Goal: Complete application form: Complete application form

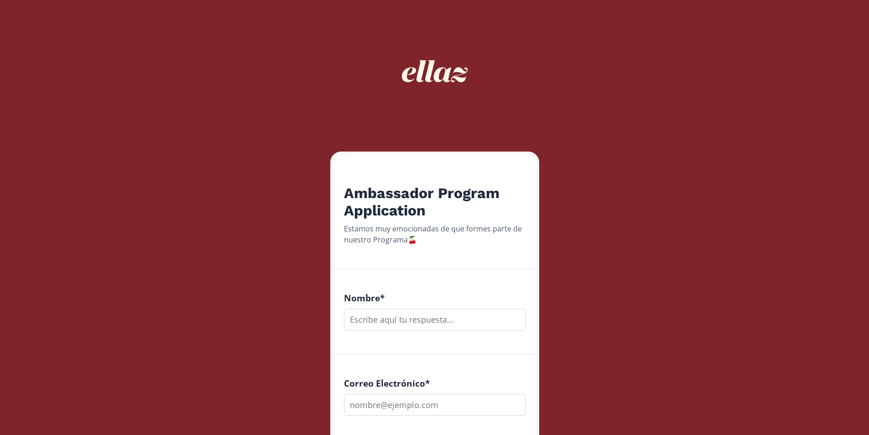
scroll to position [91, 0]
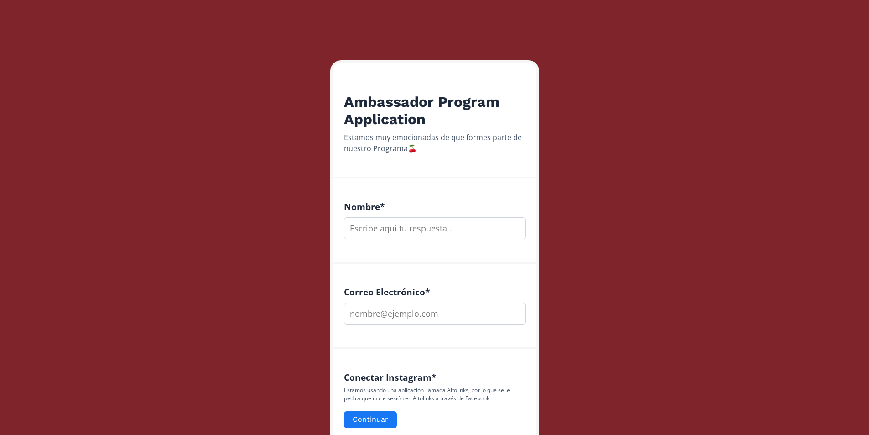
click at [429, 224] on input "text" at bounding box center [435, 228] width 182 height 22
type input "[PERSON_NAME]"
click at [399, 307] on input "email" at bounding box center [435, 313] width 182 height 22
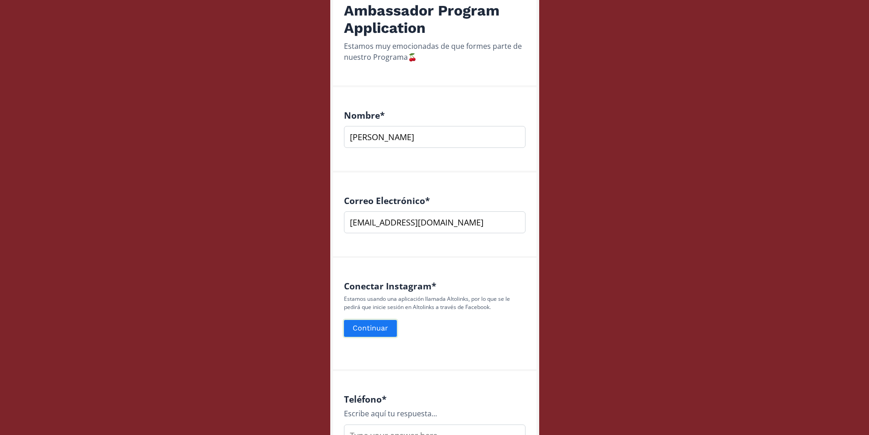
type input "[EMAIL_ADDRESS][DOMAIN_NAME]"
click at [382, 329] on button "Continuar" at bounding box center [371, 328] width 56 height 20
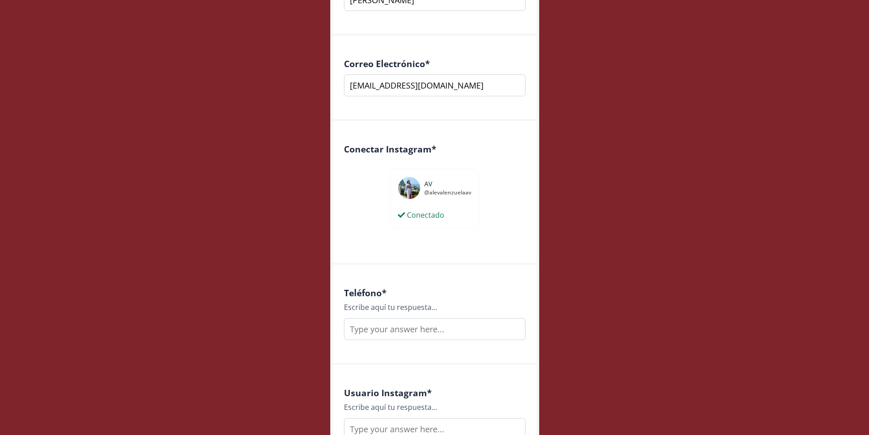
scroll to position [411, 0]
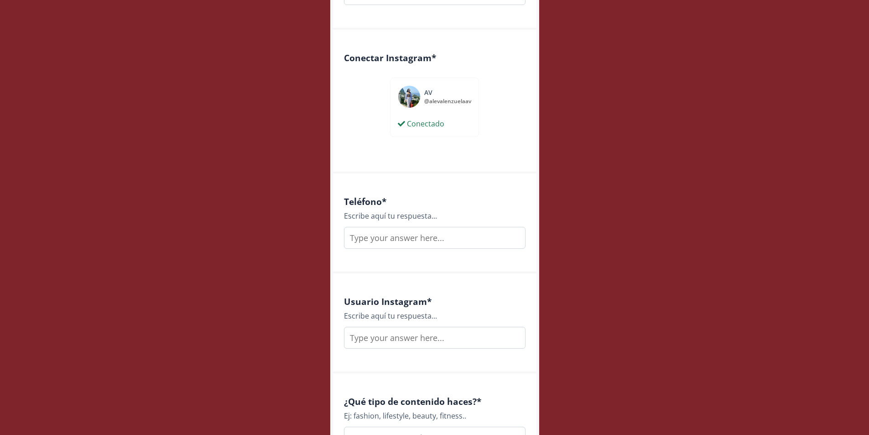
click at [442, 241] on input "text" at bounding box center [435, 238] width 182 height 22
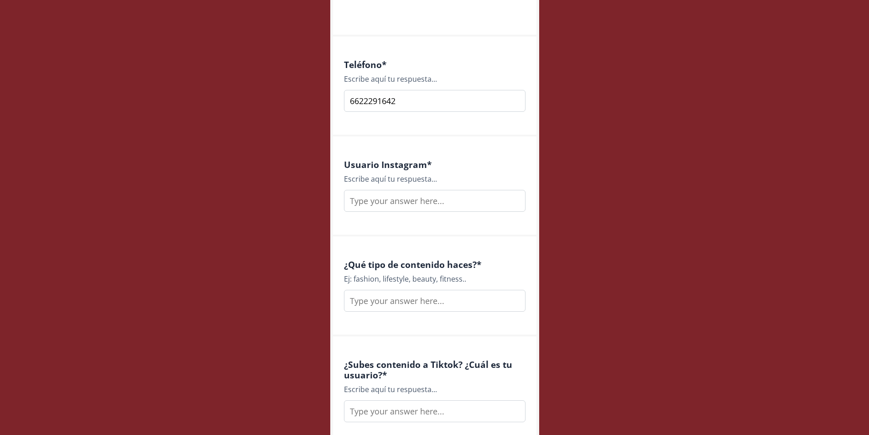
type input "6622291642"
click at [421, 203] on input "text" at bounding box center [435, 201] width 182 height 22
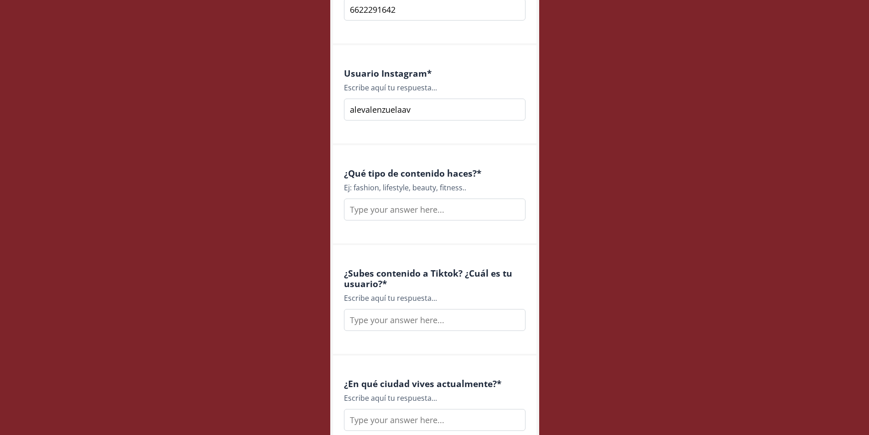
type input "alevalenzuelaav"
click at [439, 212] on input "text" at bounding box center [435, 209] width 182 height 22
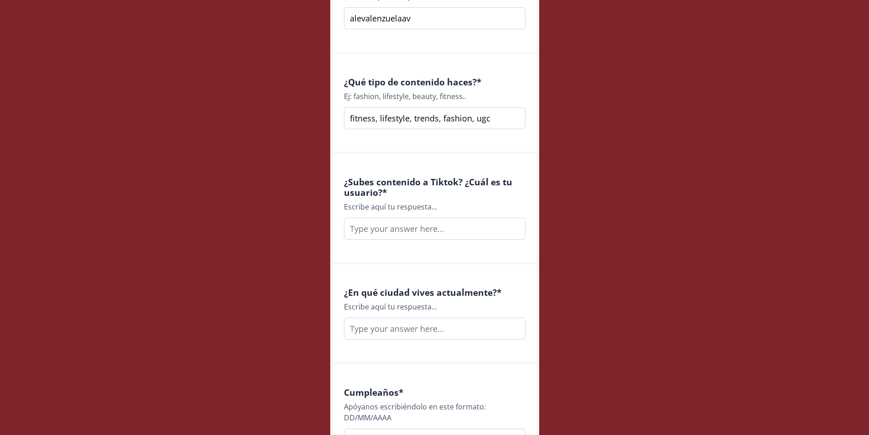
type input "fitness, lifestyle, trends, fashion, ugc"
click at [422, 232] on input "text" at bounding box center [435, 229] width 182 height 22
type input "p"
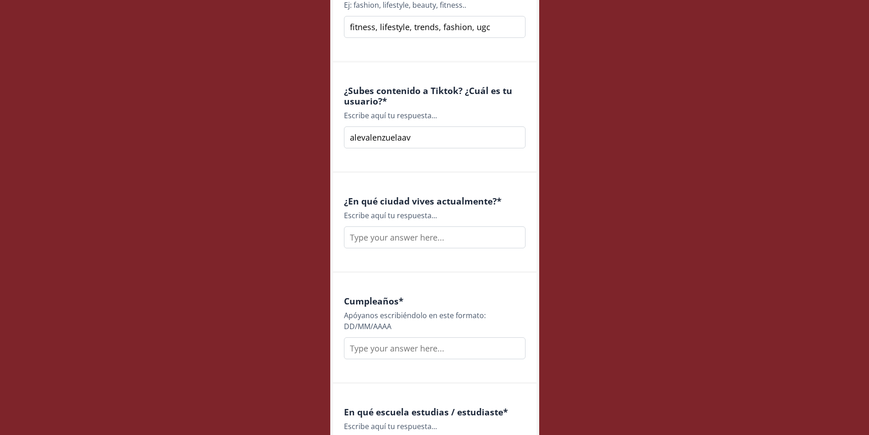
type input "alevalenzuelaav"
click at [453, 241] on input "text" at bounding box center [435, 237] width 182 height 22
click at [396, 236] on input "San Pedro Grza Garcia" at bounding box center [435, 237] width 182 height 22
type input "San Pedro Garza Garcia"
click at [414, 273] on div "Cumpleaños * Apóyanos escribiéndolo en este formato: DD/MM/AAAA" at bounding box center [434, 328] width 203 height 111
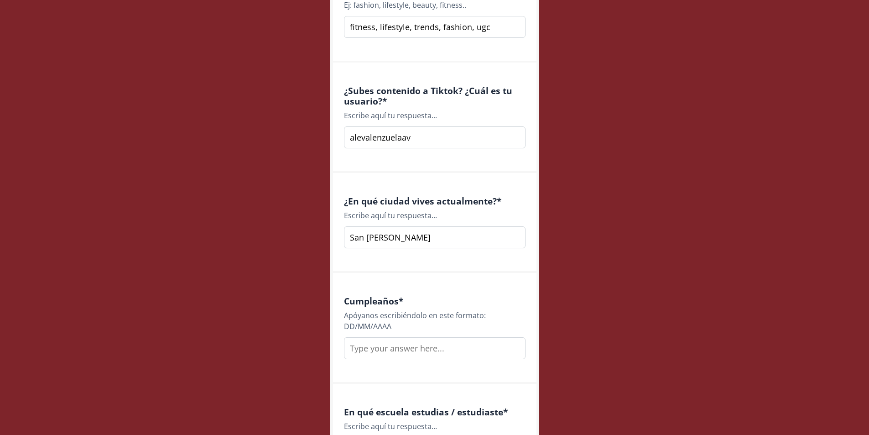
scroll to position [912, 0]
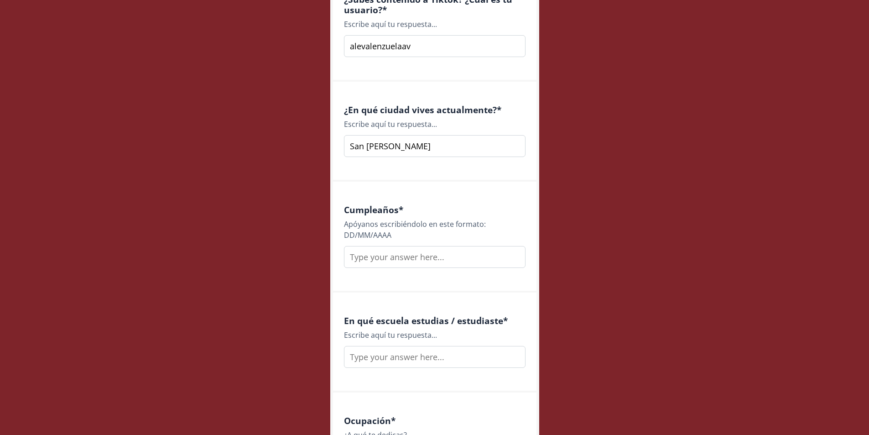
click at [406, 259] on input "text" at bounding box center [435, 257] width 182 height 22
type input "30/09/2001"
click at [401, 278] on div "Cumpleaños * Apóyanos escribiéndolo en este formato: DD/MM/AAAA 30/09/2001" at bounding box center [434, 237] width 203 height 111
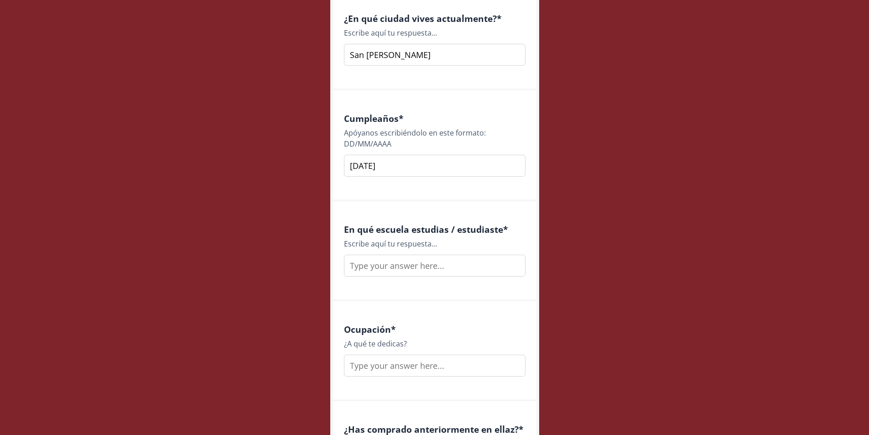
click at [432, 269] on input "text" at bounding box center [435, 266] width 182 height 22
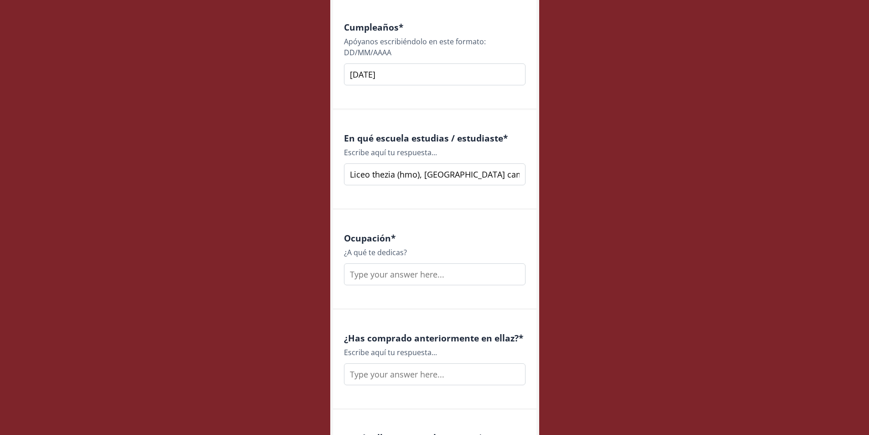
type input "Liceo thezia (hmo), Tec de Mty campus mty"
click at [411, 277] on input "text" at bounding box center [435, 274] width 182 height 22
type input "creadora de contenido, recetas, lifestyle vlogz, interior designer"
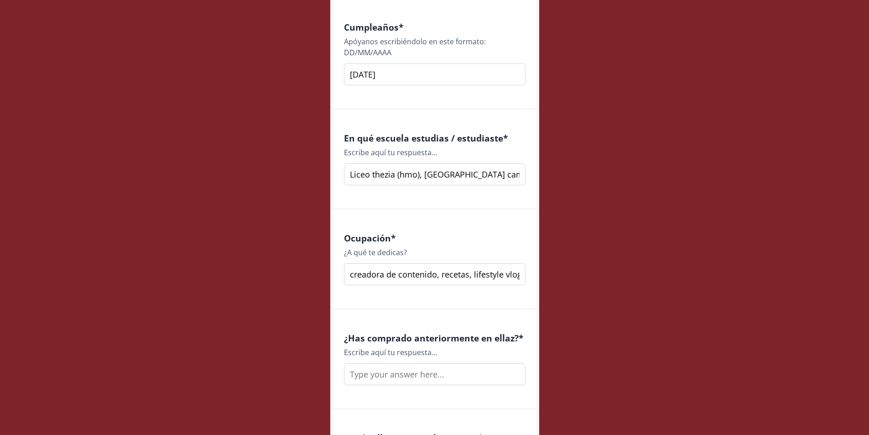
click at [423, 373] on input "text" at bounding box center [435, 374] width 182 height 22
type input "siii amo"
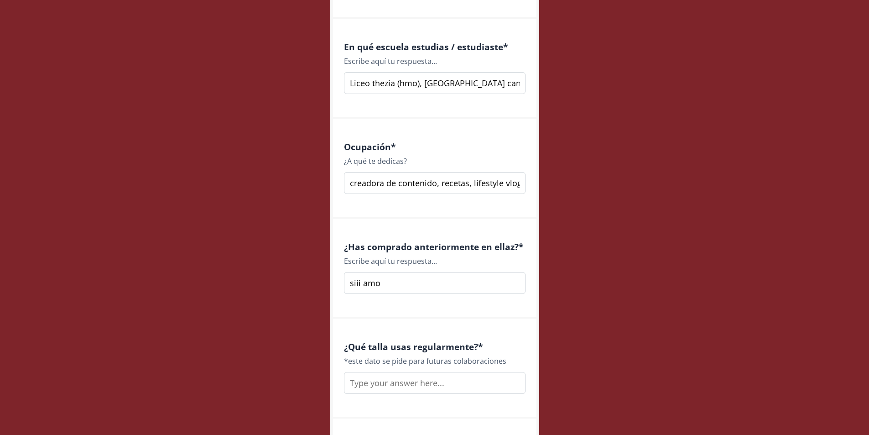
scroll to position [1260, 0]
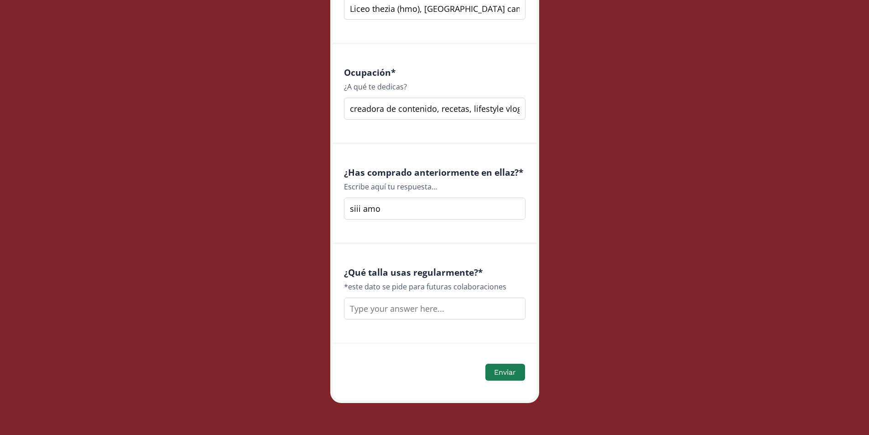
click at [462, 312] on input "text" at bounding box center [435, 308] width 182 height 22
type input "S"
click at [509, 373] on button "Enviar" at bounding box center [505, 372] width 42 height 20
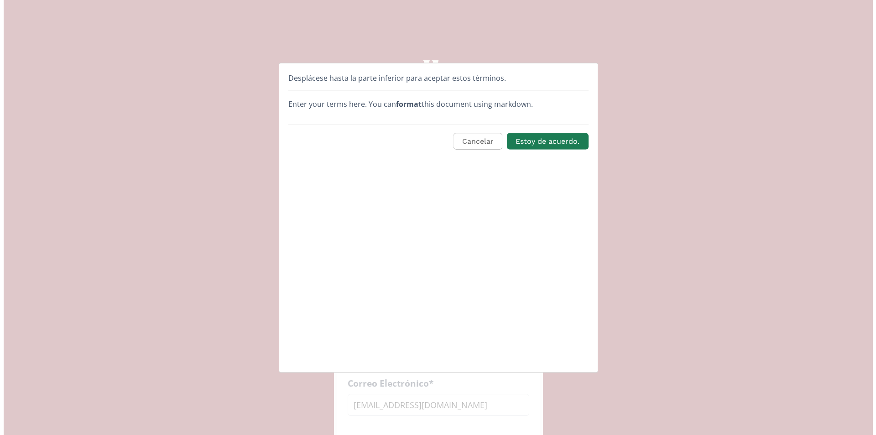
scroll to position [0, 0]
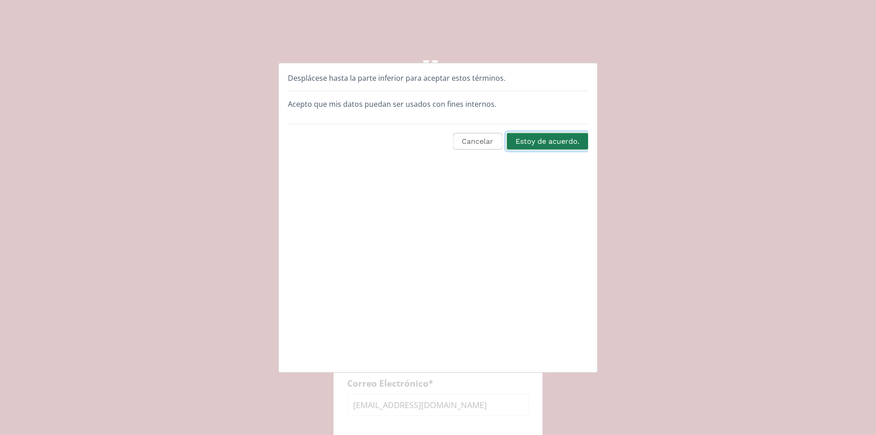
click at [524, 142] on button "Estoy de acuerdo." at bounding box center [547, 141] width 84 height 20
